Goal: Check status

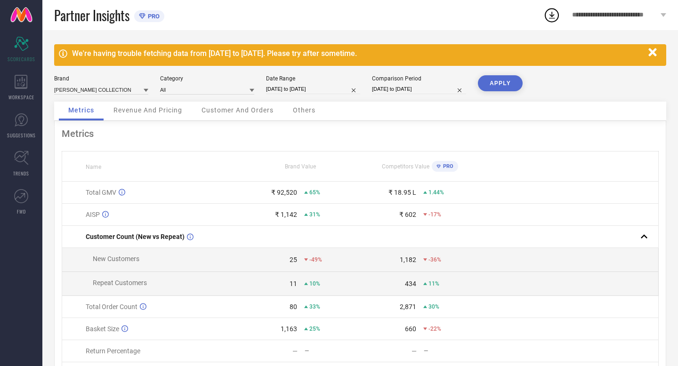
click at [337, 86] on input "[DATE] to [DATE]" at bounding box center [313, 89] width 94 height 10
select select "8"
select select "2025"
select select "9"
select select "2025"
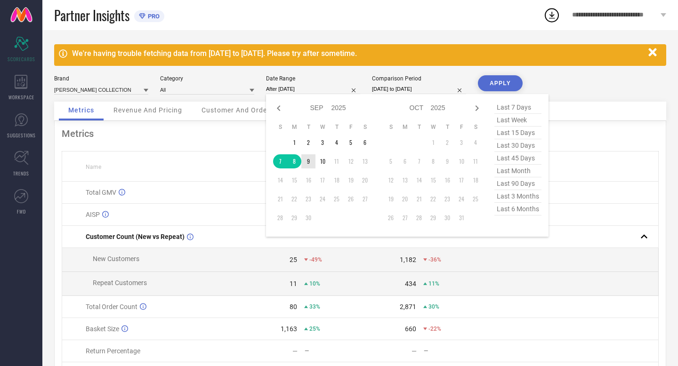
click at [308, 164] on td "9" at bounding box center [308, 161] width 14 height 14
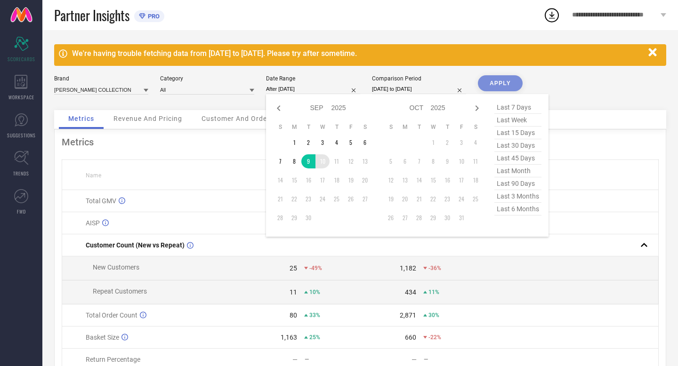
type input "[DATE] to [DATE]"
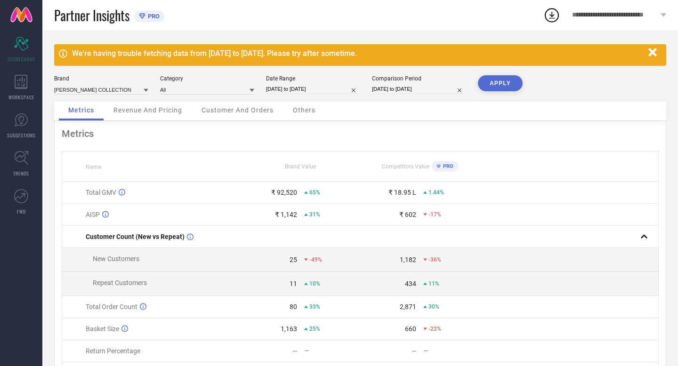
click at [435, 87] on input "[DATE] to [DATE]" at bounding box center [419, 89] width 94 height 10
select select "8"
select select "2024"
select select "9"
select select "2024"
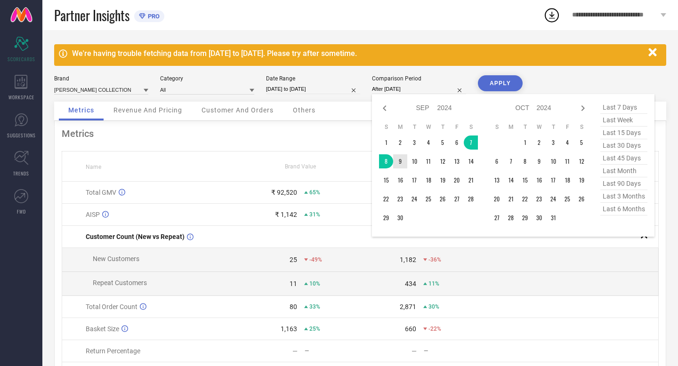
click at [401, 161] on td "9" at bounding box center [400, 161] width 14 height 14
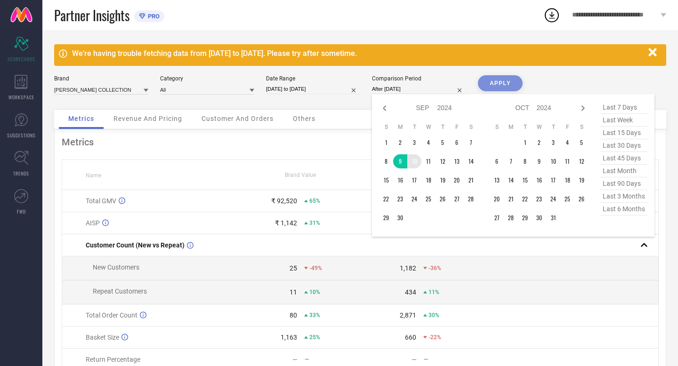
type input "[DATE] to [DATE]"
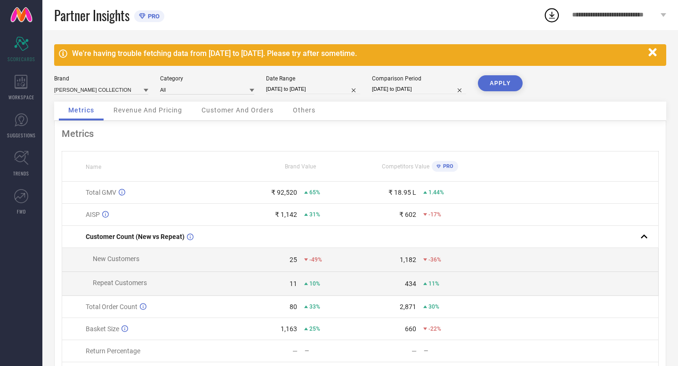
click at [493, 83] on button "APPLY" at bounding box center [500, 83] width 45 height 16
